Goal: Find contact information: Find contact information

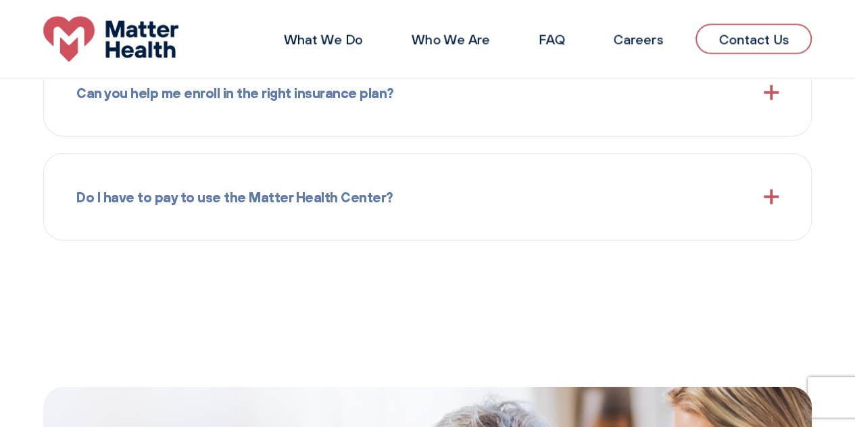
scroll to position [1602, 0]
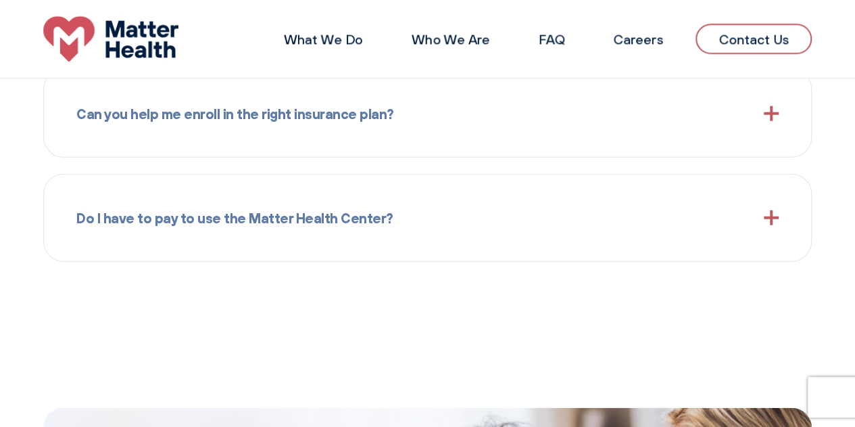
click at [746, 44] on link "Contact Us" at bounding box center [754, 39] width 116 height 30
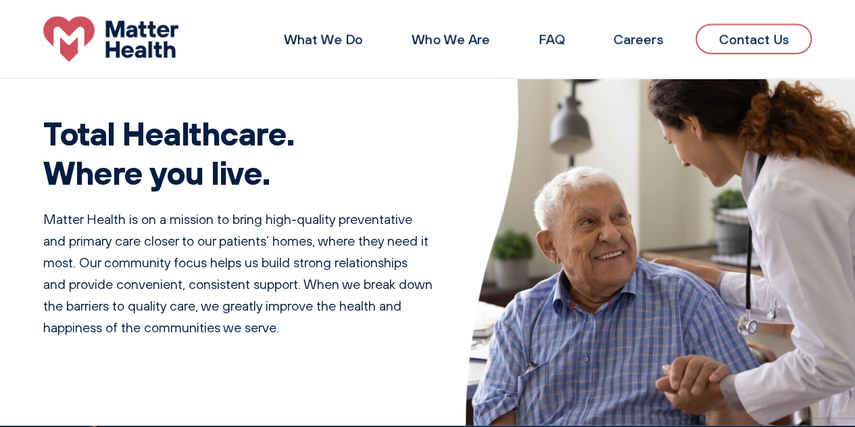
click at [732, 41] on link "Contact Us" at bounding box center [754, 39] width 116 height 30
click at [732, 39] on link "Contact Us" at bounding box center [754, 39] width 116 height 30
